Goal: Transaction & Acquisition: Obtain resource

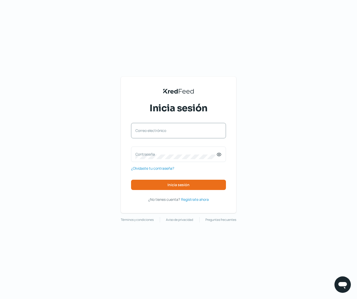
click at [187, 132] on label "Correo electrónico" at bounding box center [176, 130] width 81 height 5
click at [187, 132] on input "Correo electrónico" at bounding box center [179, 133] width 86 height 5
type input "[PERSON_NAME][EMAIL_ADDRESS][DOMAIN_NAME]"
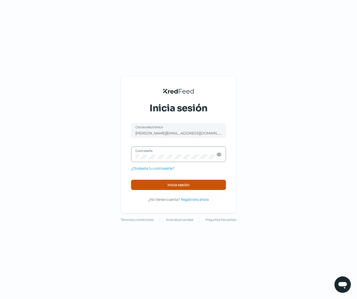
click at [178, 185] on span "Inicia sesión" at bounding box center [179, 185] width 22 height 4
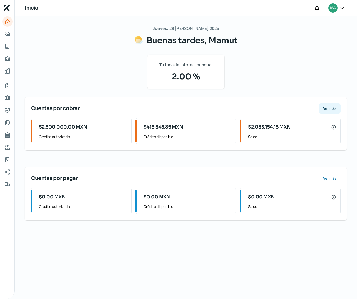
click at [327, 109] on span "Ver más" at bounding box center [329, 109] width 13 height 4
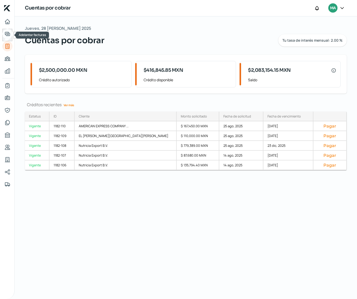
click at [8, 36] on icon "Adelantar facturas" at bounding box center [7, 34] width 5 height 4
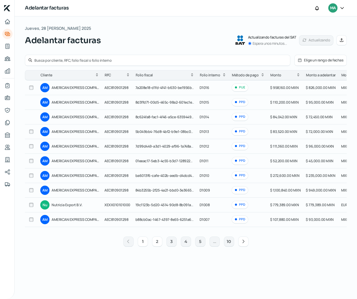
click at [157, 245] on button "2" at bounding box center [157, 241] width 10 height 10
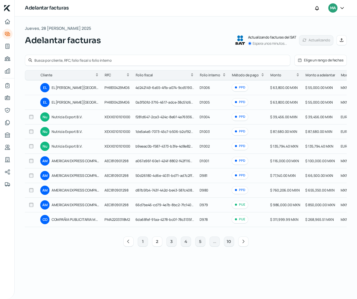
click at [31, 146] on input "checkbox" at bounding box center [31, 146] width 5 height 5
checkbox input "true"
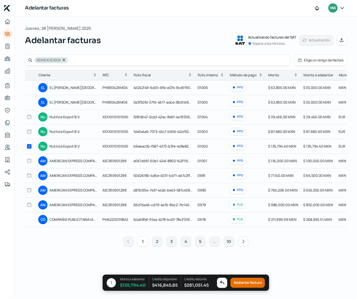
scroll to position [0, 2]
click at [29, 132] on input "checkbox" at bounding box center [29, 131] width 5 height 5
checkbox input "true"
click at [29, 118] on input "checkbox" at bounding box center [29, 116] width 5 height 5
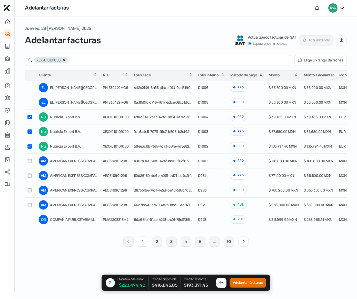
checkbox input "true"
checkbox input "false"
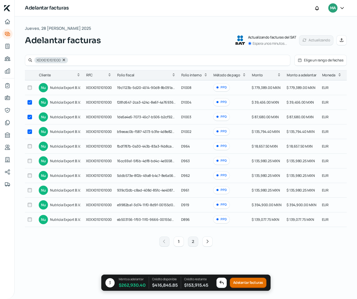
click at [178, 245] on button "1" at bounding box center [179, 241] width 10 height 10
click at [179, 245] on button "1" at bounding box center [179, 241] width 10 height 10
click at [137, 247] on div "1 2" at bounding box center [186, 241] width 322 height 16
click at [7, 23] on icon "Inicio" at bounding box center [7, 21] width 6 height 6
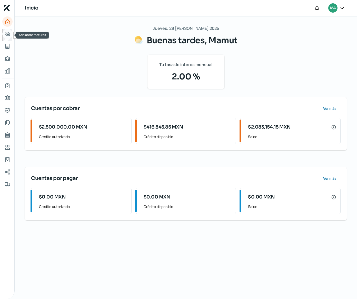
click at [6, 33] on icon "Adelantar facturas" at bounding box center [7, 34] width 6 height 6
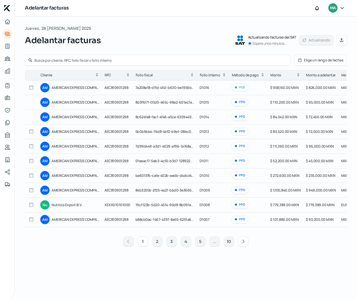
click at [32, 176] on input "checkbox" at bounding box center [31, 175] width 5 height 5
checkbox input "true"
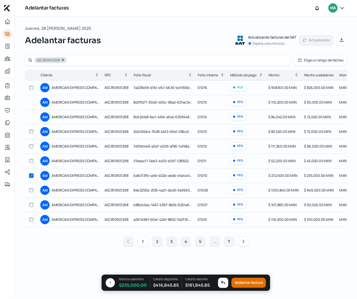
drag, startPoint x: 32, startPoint y: 146, endPoint x: 31, endPoint y: 136, distance: 9.5
click at [31, 145] on input "checkbox" at bounding box center [31, 146] width 5 height 5
checkbox input "true"
click at [32, 130] on input "checkbox" at bounding box center [31, 131] width 5 height 5
checkbox input "true"
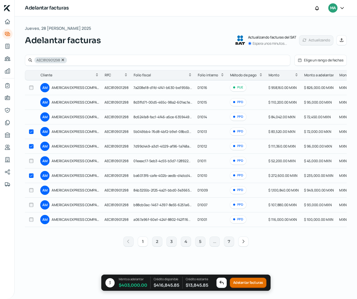
click at [241, 281] on button "Adelantar facturas" at bounding box center [248, 282] width 37 height 10
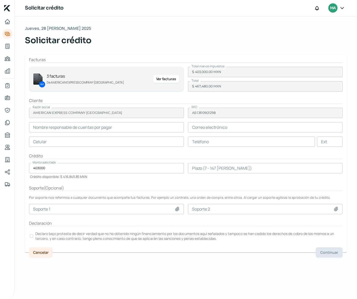
type input "[PERSON_NAME]"
type input "[PERSON_NAME][EMAIL_ADDRESS][PERSON_NAME][DOMAIN_NAME]"
type input "55 - 1353 - 4540"
click at [100, 238] on p "Declaro bajo protesta de decir verdad que no he obtenido ningún financiamiento …" at bounding box center [188, 236] width 307 height 10
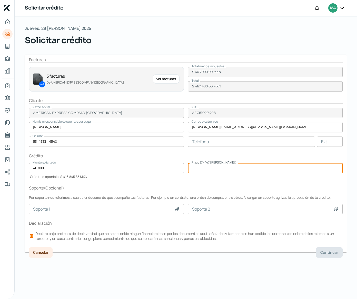
click at [254, 165] on input "number" at bounding box center [265, 168] width 155 height 10
type input "20"
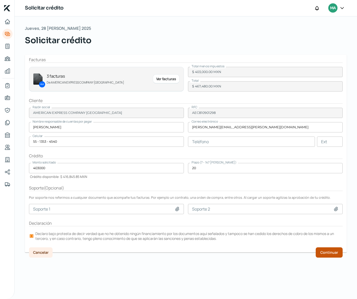
click at [328, 255] on button "Continuar" at bounding box center [329, 252] width 27 height 10
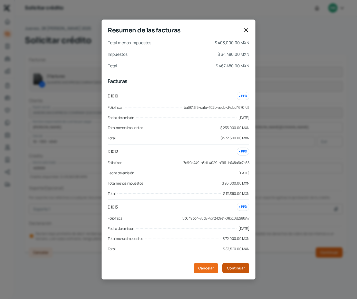
click at [241, 268] on span "Continuar" at bounding box center [236, 268] width 18 height 4
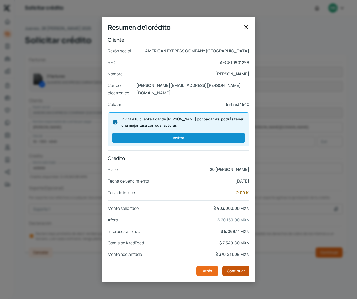
scroll to position [0, 0]
click at [231, 269] on span "Continuar" at bounding box center [236, 271] width 18 height 4
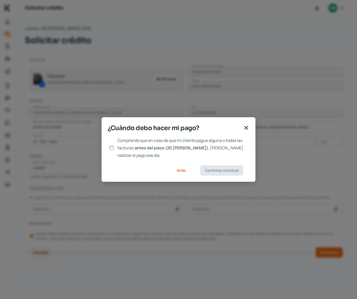
click at [147, 150] on span "antes del plazo (20 [PERSON_NAME])" at bounding box center [172, 148] width 74 height 6
click at [114, 150] on input "Comprendo que en caso de que mi cliente pague alguna o todas las facturas antes…" at bounding box center [111, 147] width 5 height 5
checkbox input "true"
click at [218, 165] on button "Confirmar solicitud" at bounding box center [221, 170] width 43 height 10
